Goal: Information Seeking & Learning: Learn about a topic

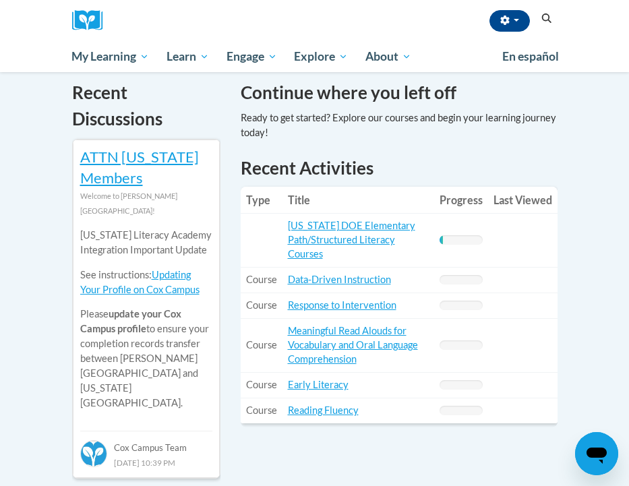
scroll to position [437, 0]
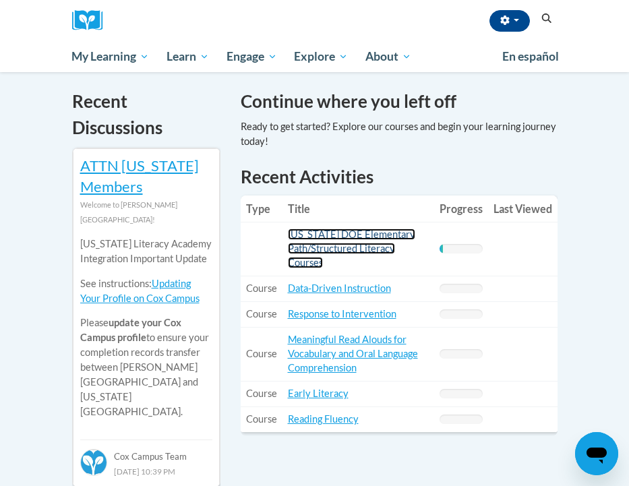
click at [335, 237] on link "[US_STATE] DOE Elementary Path/Structured Literacy Courses" at bounding box center [351, 249] width 127 height 40
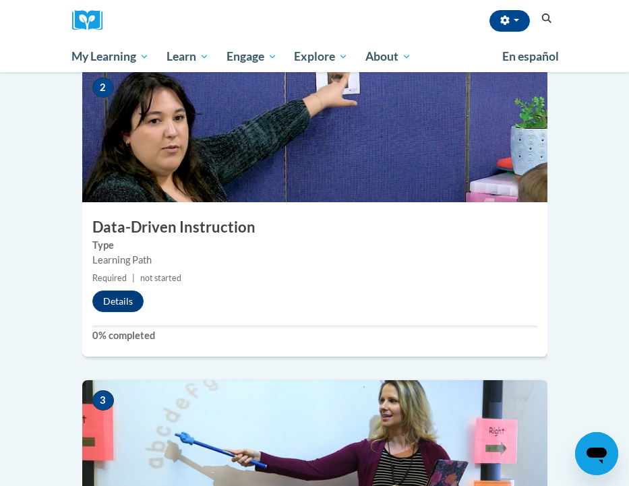
scroll to position [706, 0]
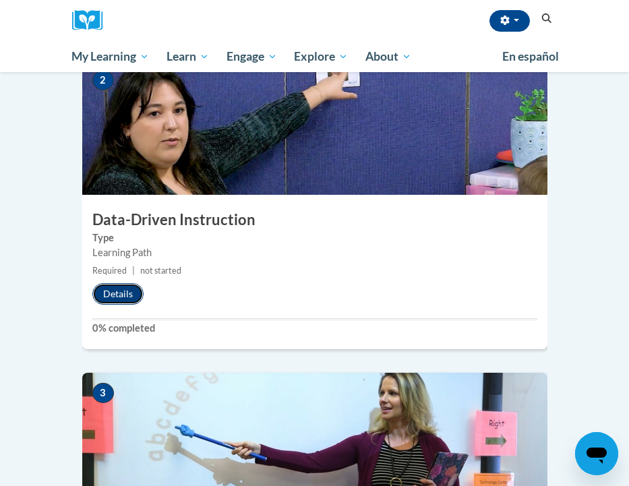
click at [129, 294] on button "Details" at bounding box center [117, 294] width 51 height 22
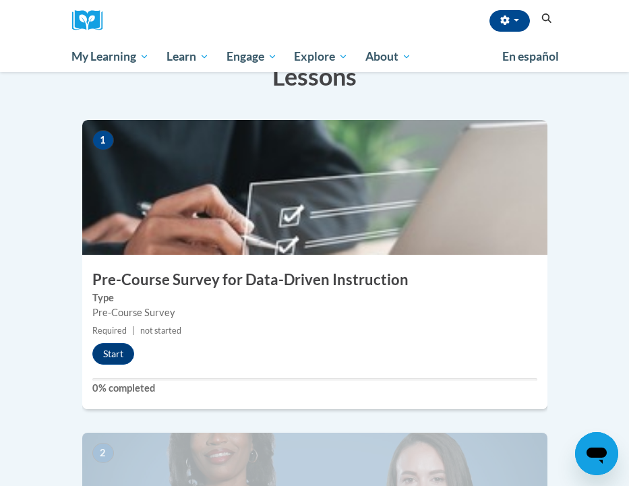
scroll to position [325, 0]
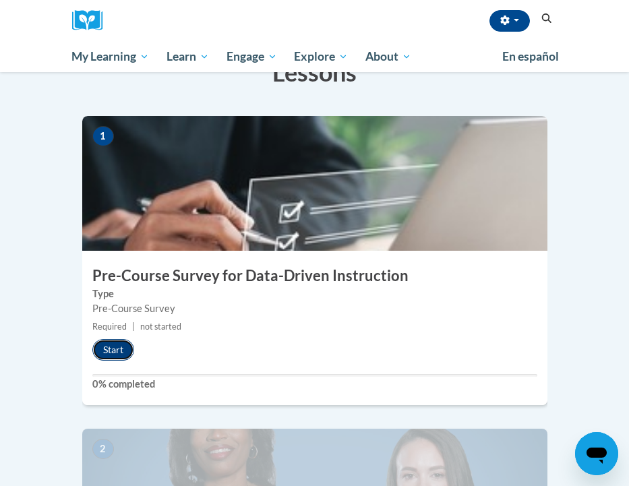
click at [123, 339] on button "Start" at bounding box center [113, 350] width 42 height 22
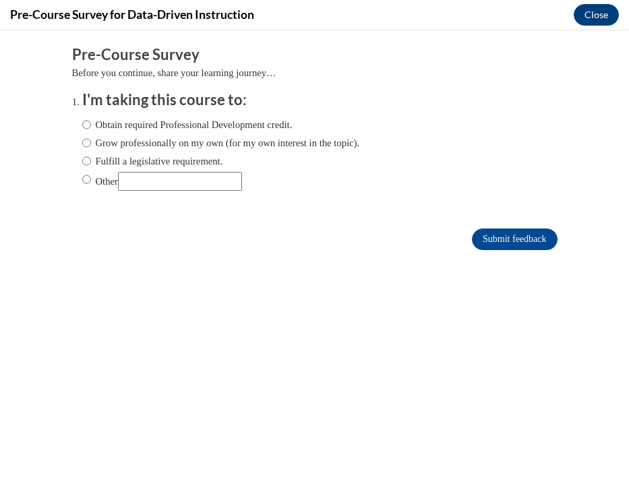
scroll to position [0, 0]
click at [85, 162] on input "Fulfill a legislative requirement." at bounding box center [86, 161] width 9 height 15
radio input "true"
click at [489, 232] on input "Submit feedback" at bounding box center [514, 240] width 85 height 22
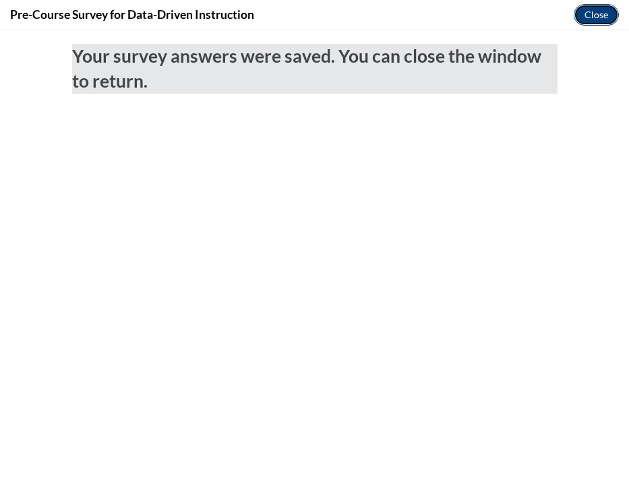
click at [588, 17] on button "Close" at bounding box center [596, 15] width 45 height 22
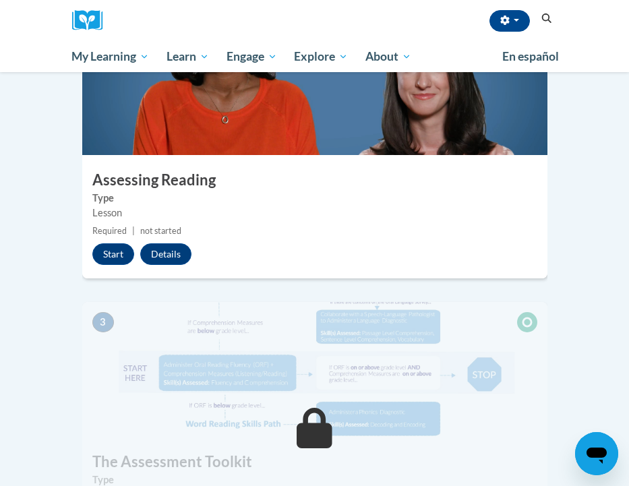
scroll to position [750, 0]
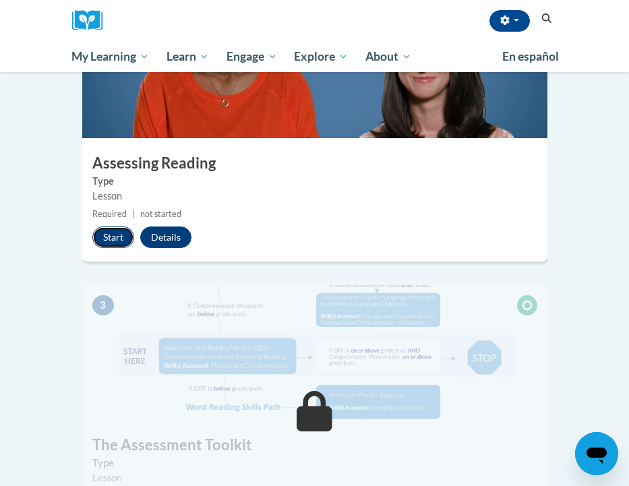
click at [115, 226] on button "Start" at bounding box center [113, 237] width 42 height 22
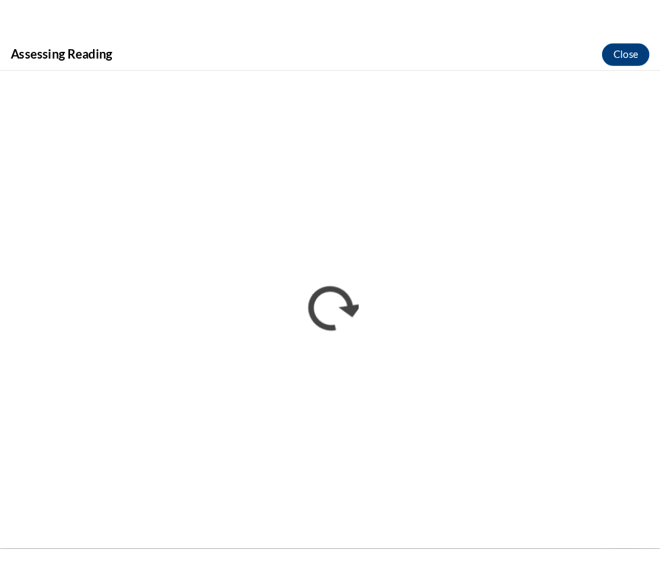
scroll to position [0, 0]
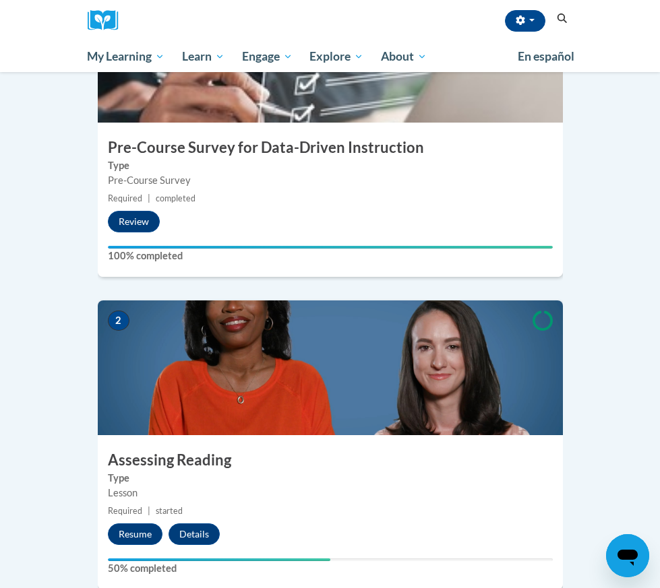
scroll to position [456, 0]
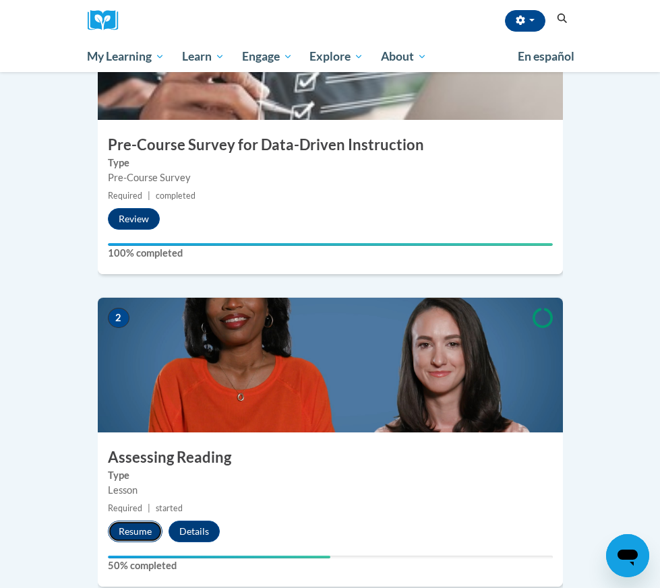
click at [122, 521] on button "Resume" at bounding box center [135, 532] width 55 height 22
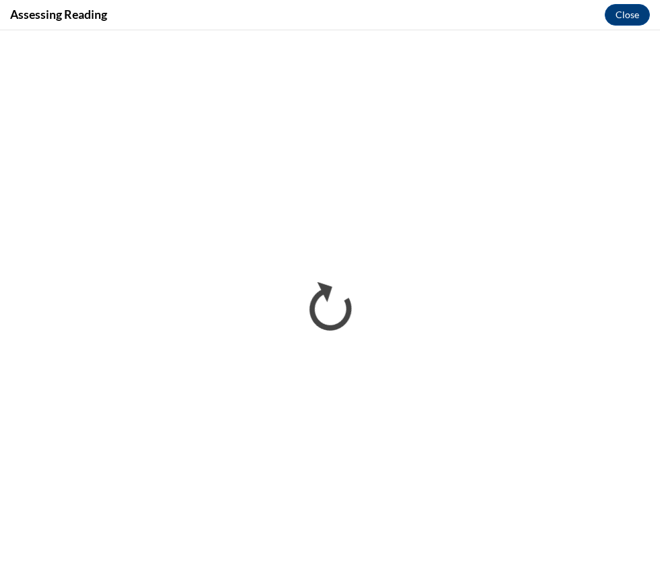
scroll to position [0, 0]
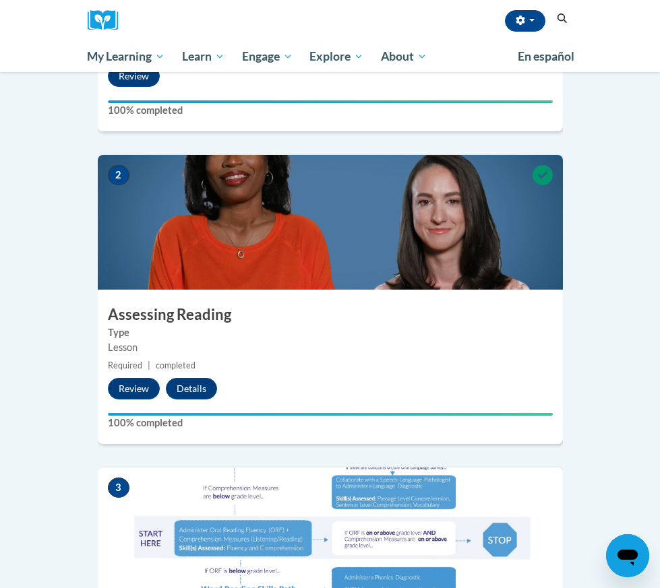
scroll to position [601, 0]
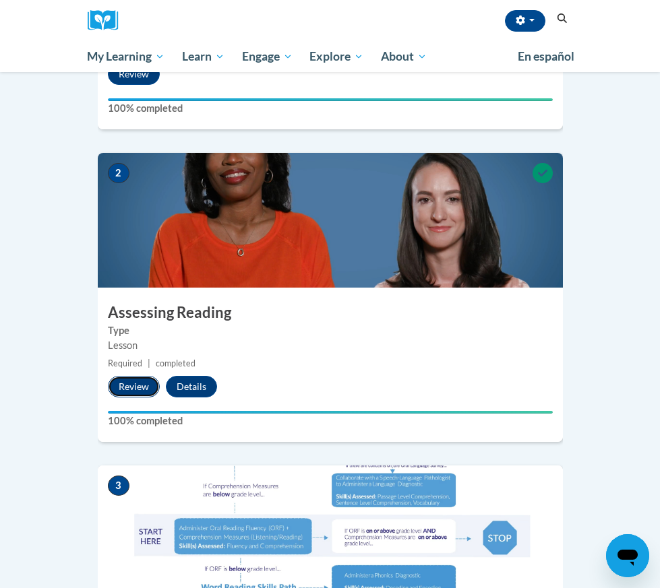
click at [131, 376] on button "Review" at bounding box center [134, 387] width 52 height 22
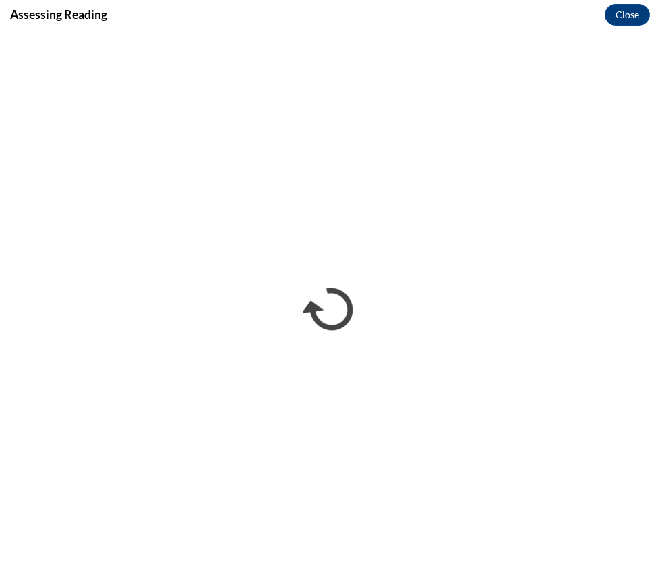
scroll to position [0, 0]
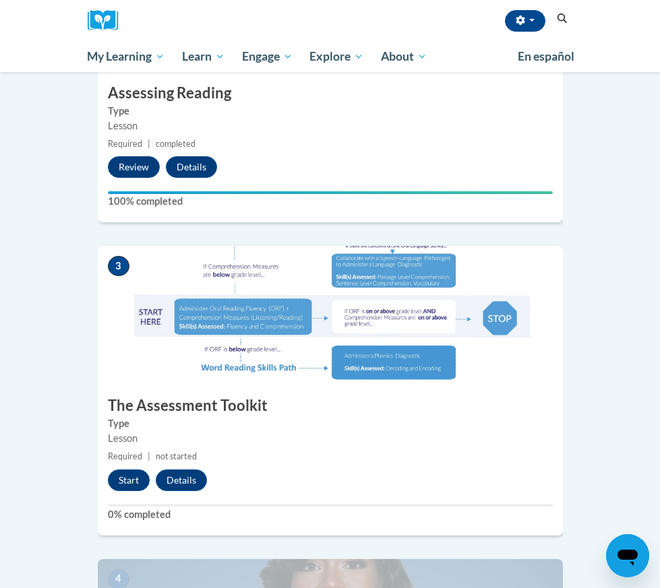
scroll to position [822, 0]
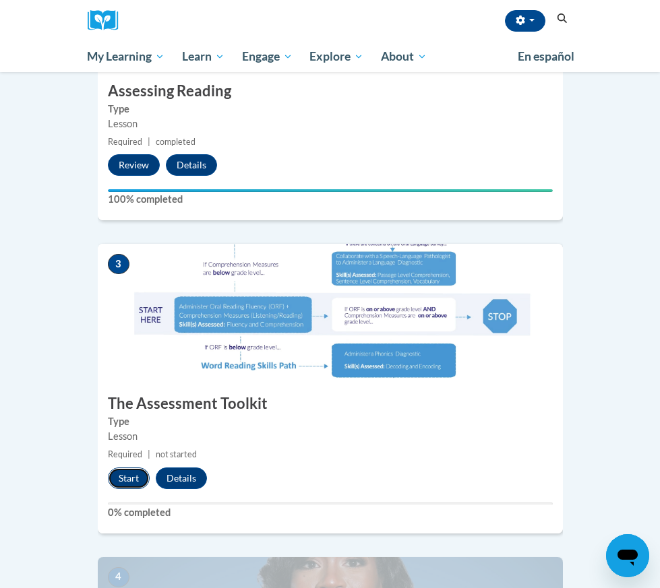
click at [118, 468] on button "Start" at bounding box center [129, 479] width 42 height 22
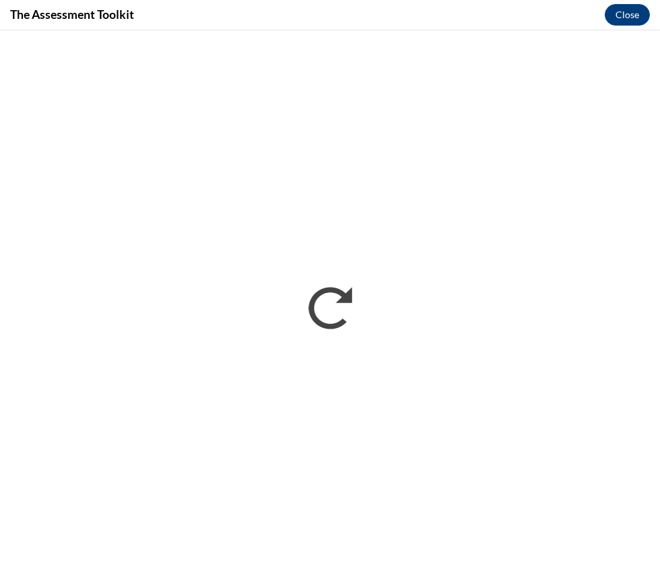
scroll to position [0, 0]
